Goal: Task Accomplishment & Management: Use online tool/utility

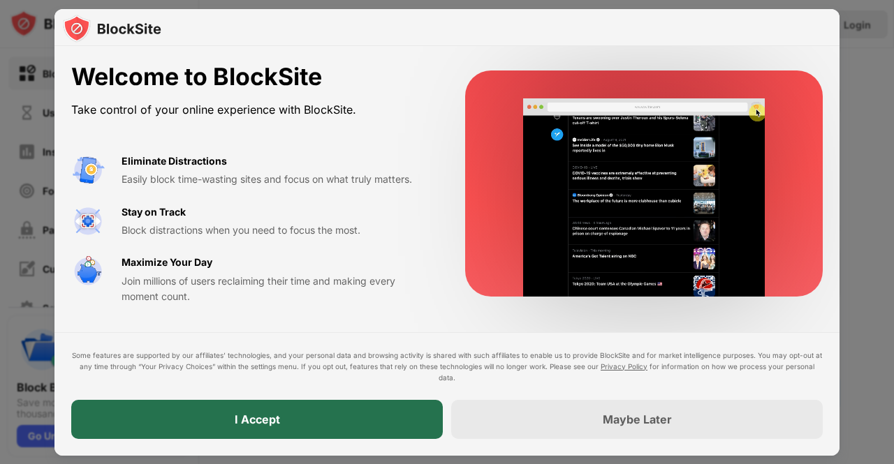
click at [257, 410] on div "I Accept" at bounding box center [256, 419] width 371 height 39
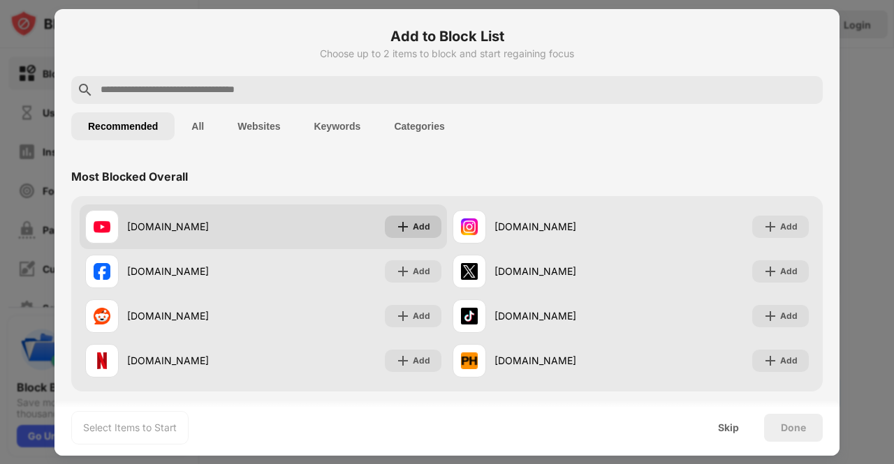
click at [413, 222] on div "Add" at bounding box center [421, 227] width 17 height 14
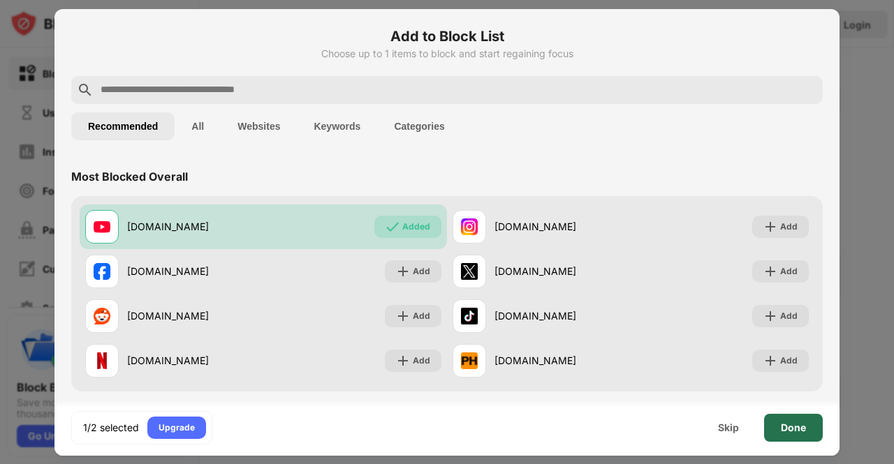
click at [790, 432] on div "Done" at bounding box center [793, 427] width 25 height 11
